Goal: Navigation & Orientation: Find specific page/section

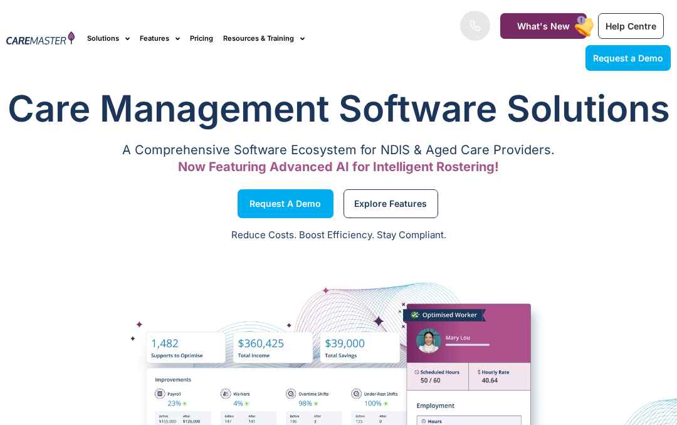
click at [391, 216] on link "Explore Features" at bounding box center [391, 203] width 95 height 29
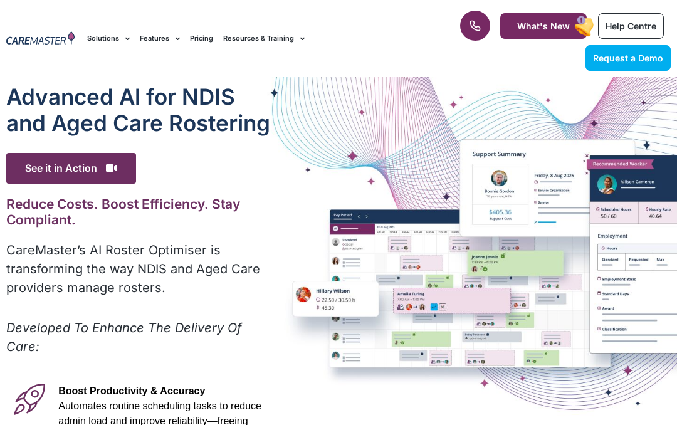
scroll to position [-1, 0]
